Goal: Obtain resource: Download file/media

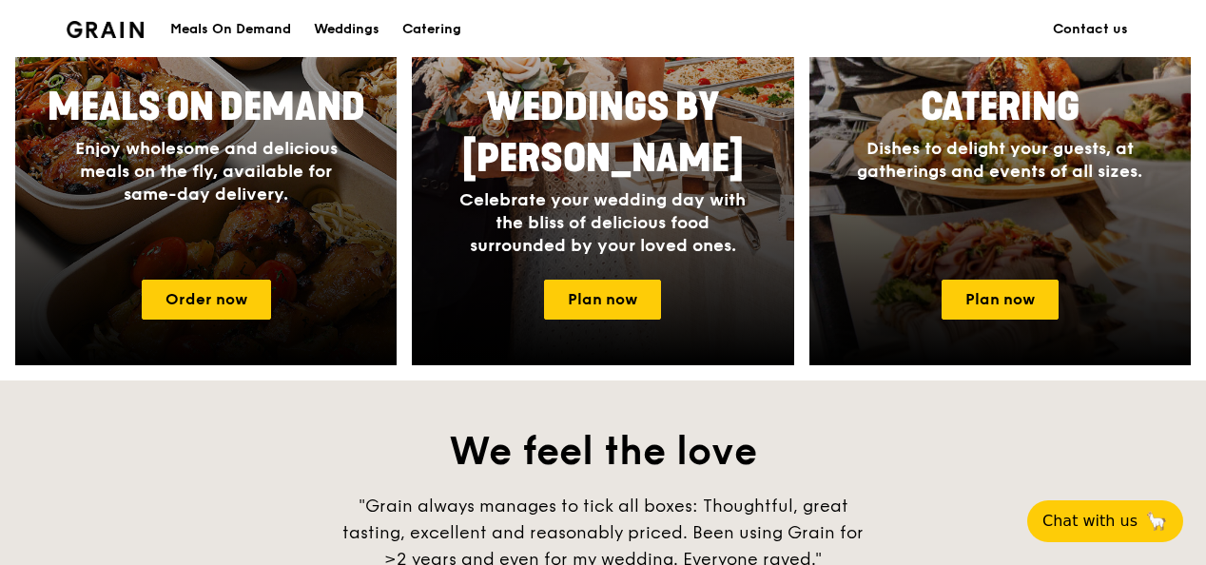
scroll to position [965, 0]
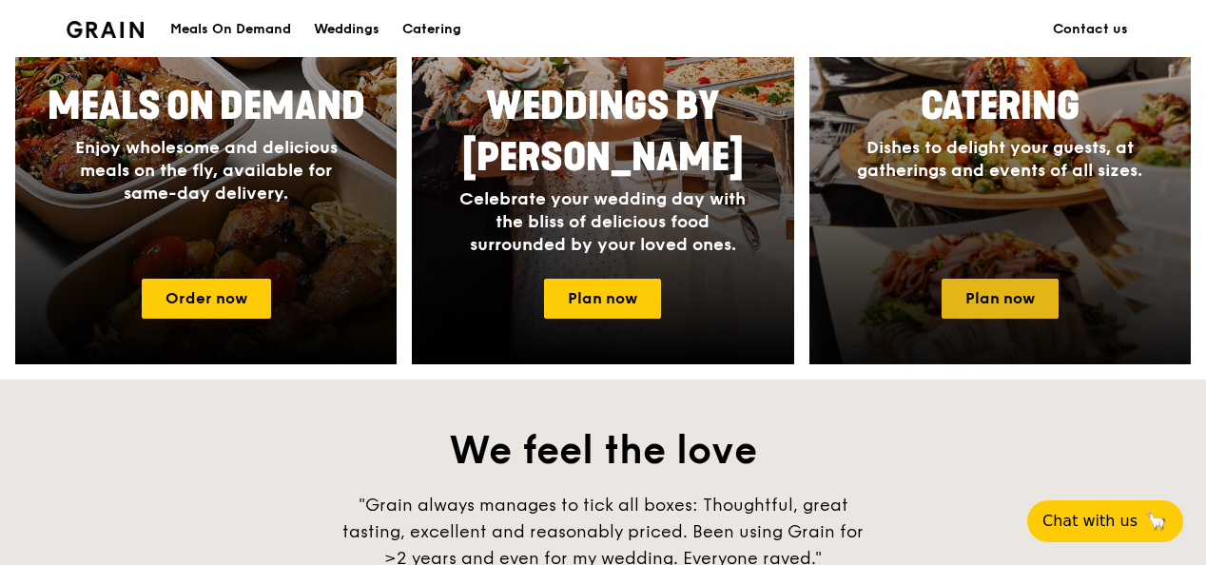
click at [1002, 279] on link "Plan now" at bounding box center [999, 299] width 117 height 40
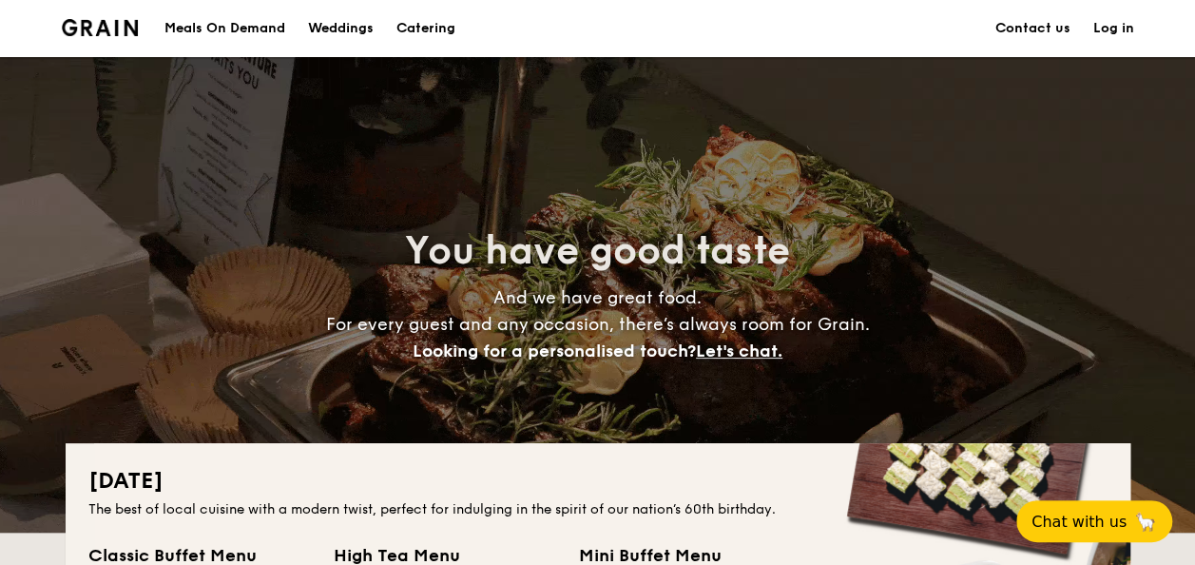
click at [428, 32] on h1 "Catering" at bounding box center [426, 28] width 59 height 57
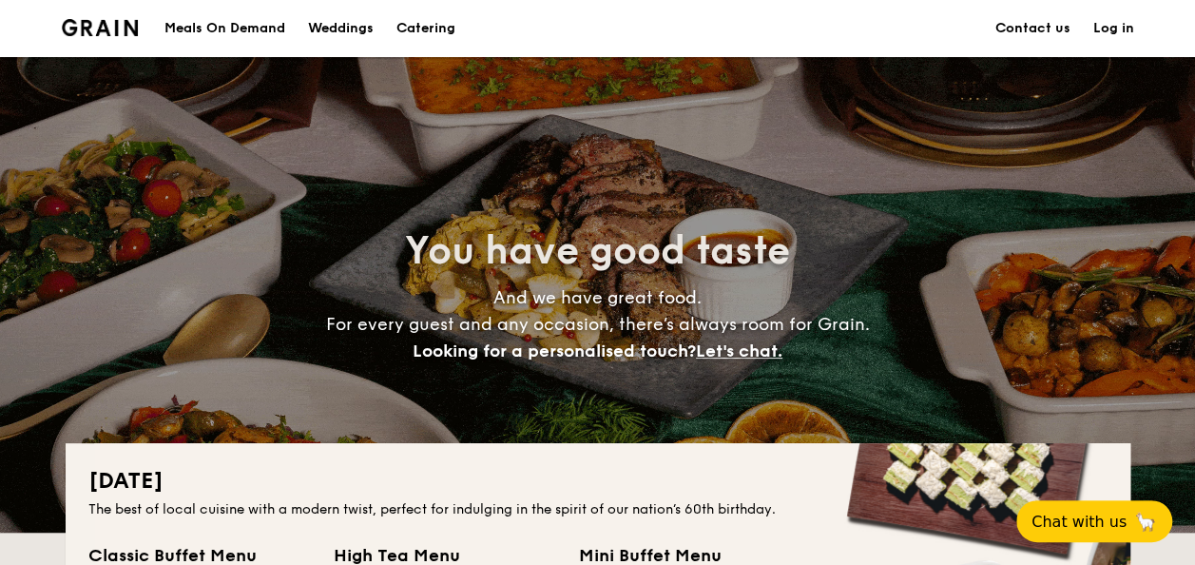
click at [428, 32] on h1 "Catering" at bounding box center [426, 28] width 59 height 57
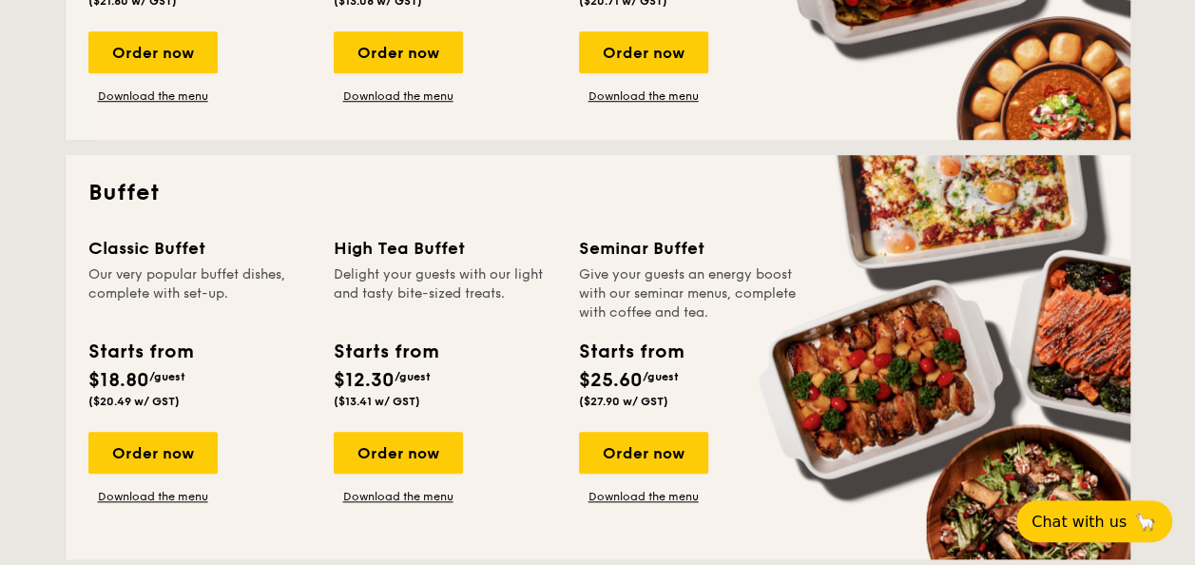
scroll to position [734, 0]
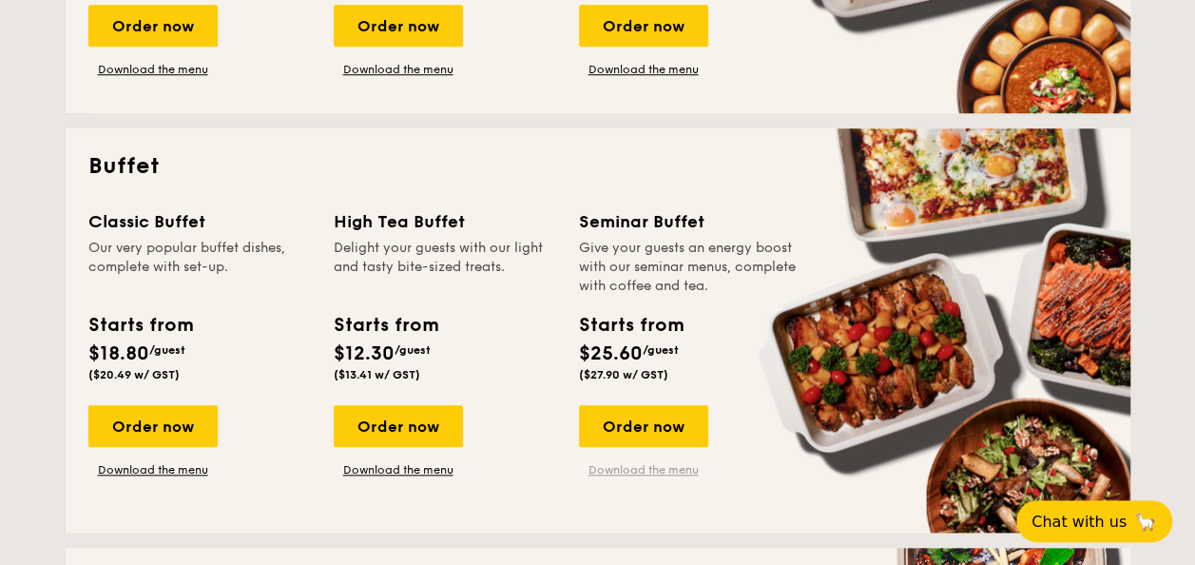
click at [614, 465] on link "Download the menu" at bounding box center [643, 469] width 129 height 15
